Goal: Transaction & Acquisition: Purchase product/service

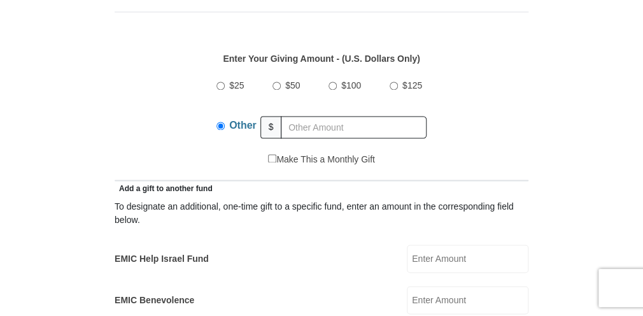
scroll to position [616, 0]
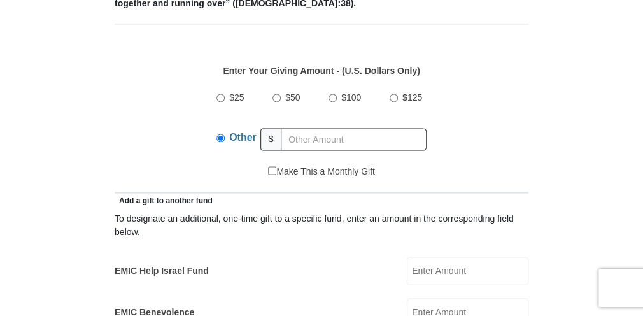
click at [460, 257] on input "EMIC Help Israel Fund" at bounding box center [468, 271] width 122 height 28
type input "5"
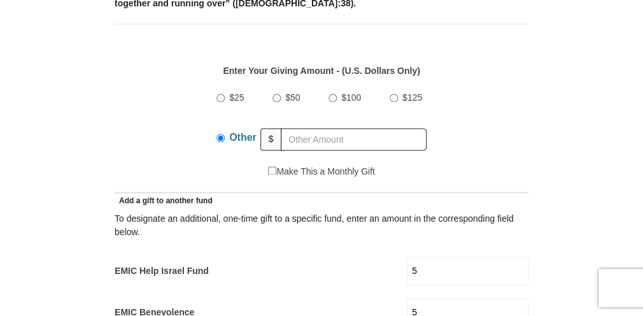
type input "10"
type input "[PERSON_NAME]"
type input "[PERSON_NAME][EMAIL_ADDRESS][PERSON_NAME][DOMAIN_NAME]"
select select "CA"
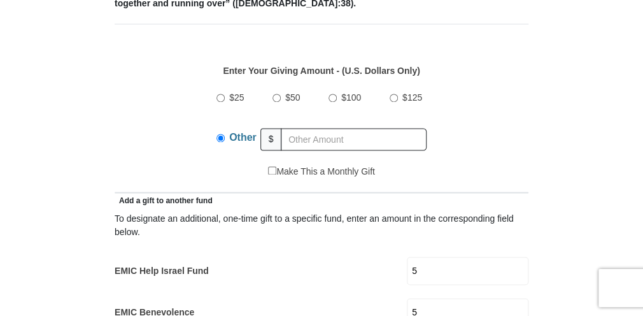
type input "[STREET_ADDRESS]"
type input "Portugal Cove-[GEOGRAPHIC_DATA]"
type input "A1M 2A4"
type input "7098952183"
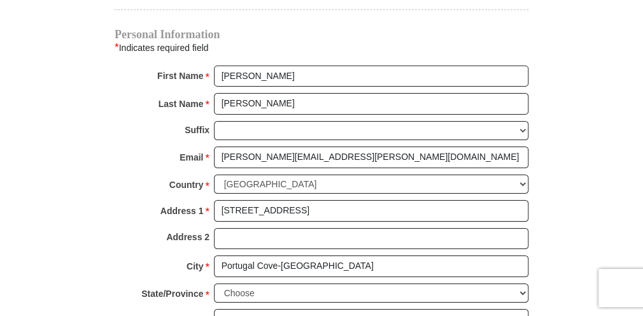
scroll to position [1381, 0]
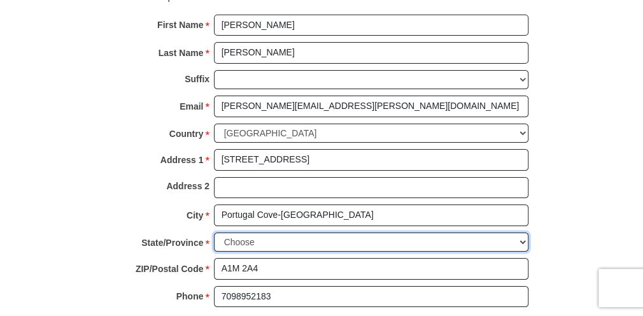
click at [327, 232] on select "Choose [GEOGRAPHIC_DATA] [GEOGRAPHIC_DATA] [GEOGRAPHIC_DATA] [GEOGRAPHIC_DATA] …" at bounding box center [371, 242] width 315 height 20
select select "NL"
click at [214, 232] on select "Choose [GEOGRAPHIC_DATA] [GEOGRAPHIC_DATA] [GEOGRAPHIC_DATA] [GEOGRAPHIC_DATA] …" at bounding box center [371, 242] width 315 height 20
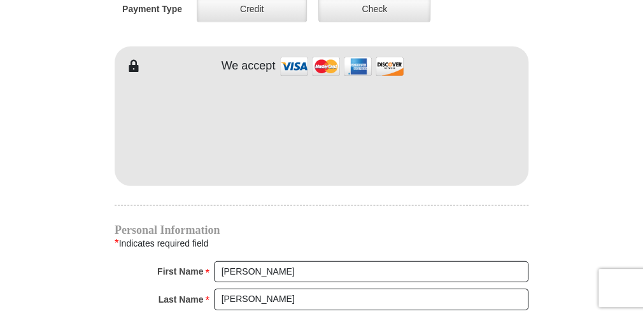
scroll to position [1024, 0]
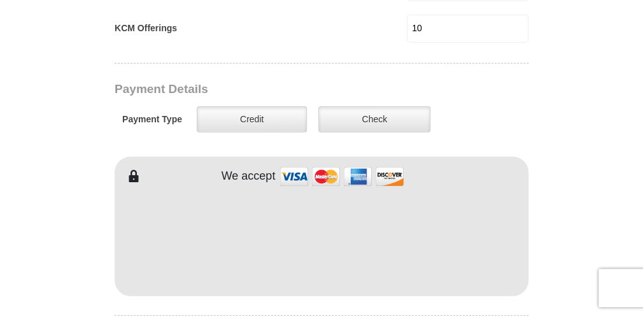
click at [464, 270] on iframe at bounding box center [322, 238] width 414 height 108
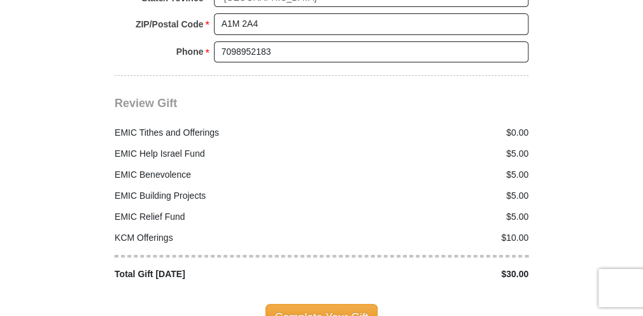
scroll to position [1635, 0]
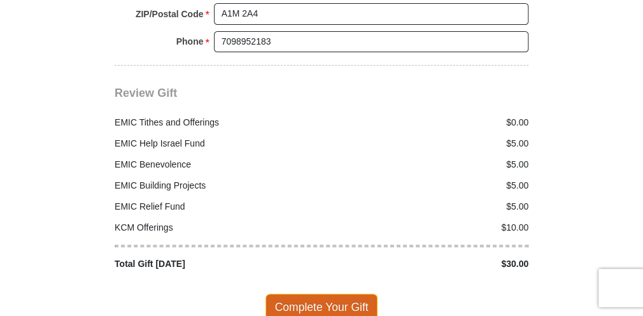
click at [331, 294] on span "Complete Your Gift" at bounding box center [322, 307] width 113 height 27
